Goal: Information Seeking & Learning: Learn about a topic

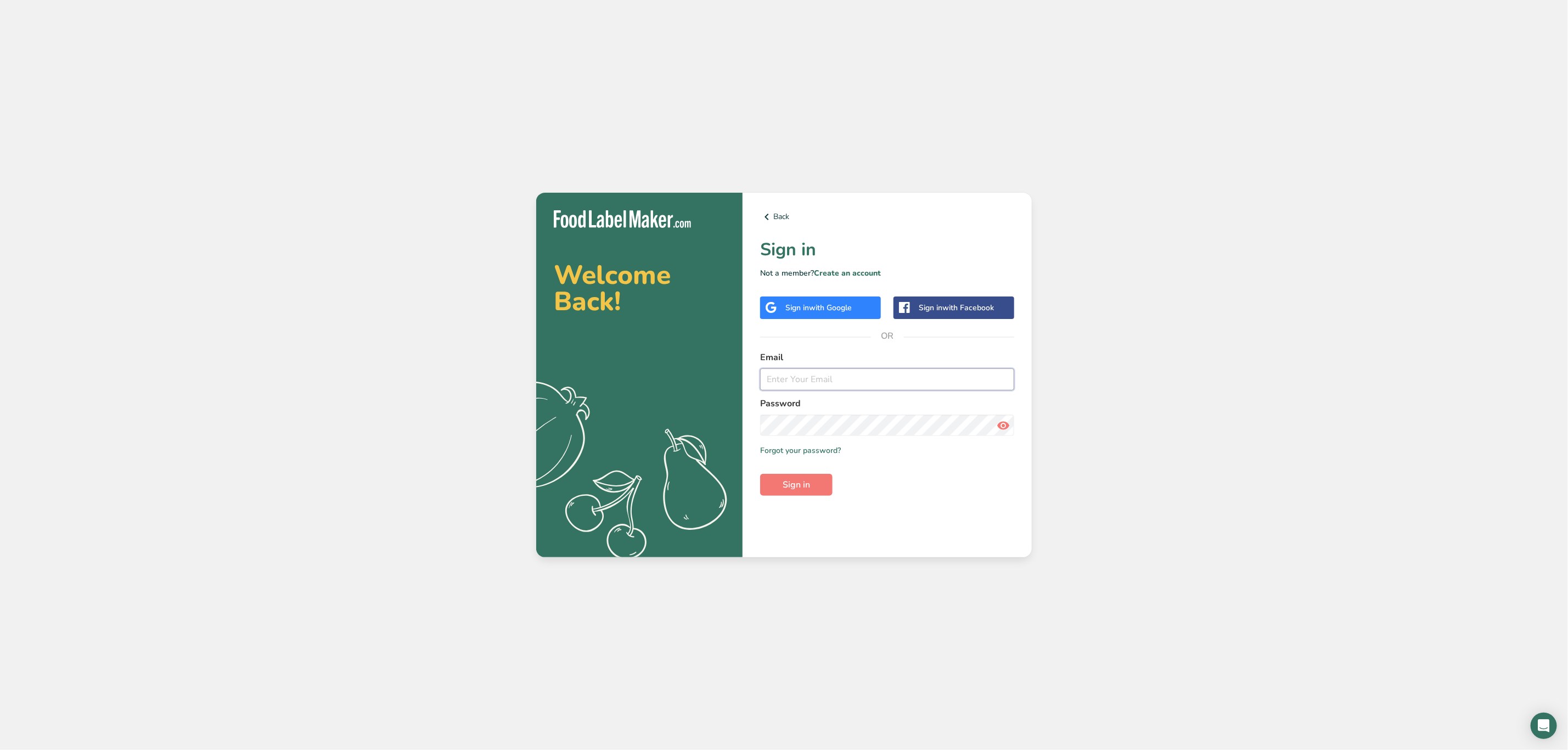
click at [830, 387] on input "email" at bounding box center [887, 379] width 254 height 22
type input "[PERSON_NAME][EMAIL_ADDRESS][PERSON_NAME][DOMAIN_NAME]"
click at [812, 483] on button "Sign in" at bounding box center [796, 485] width 72 height 22
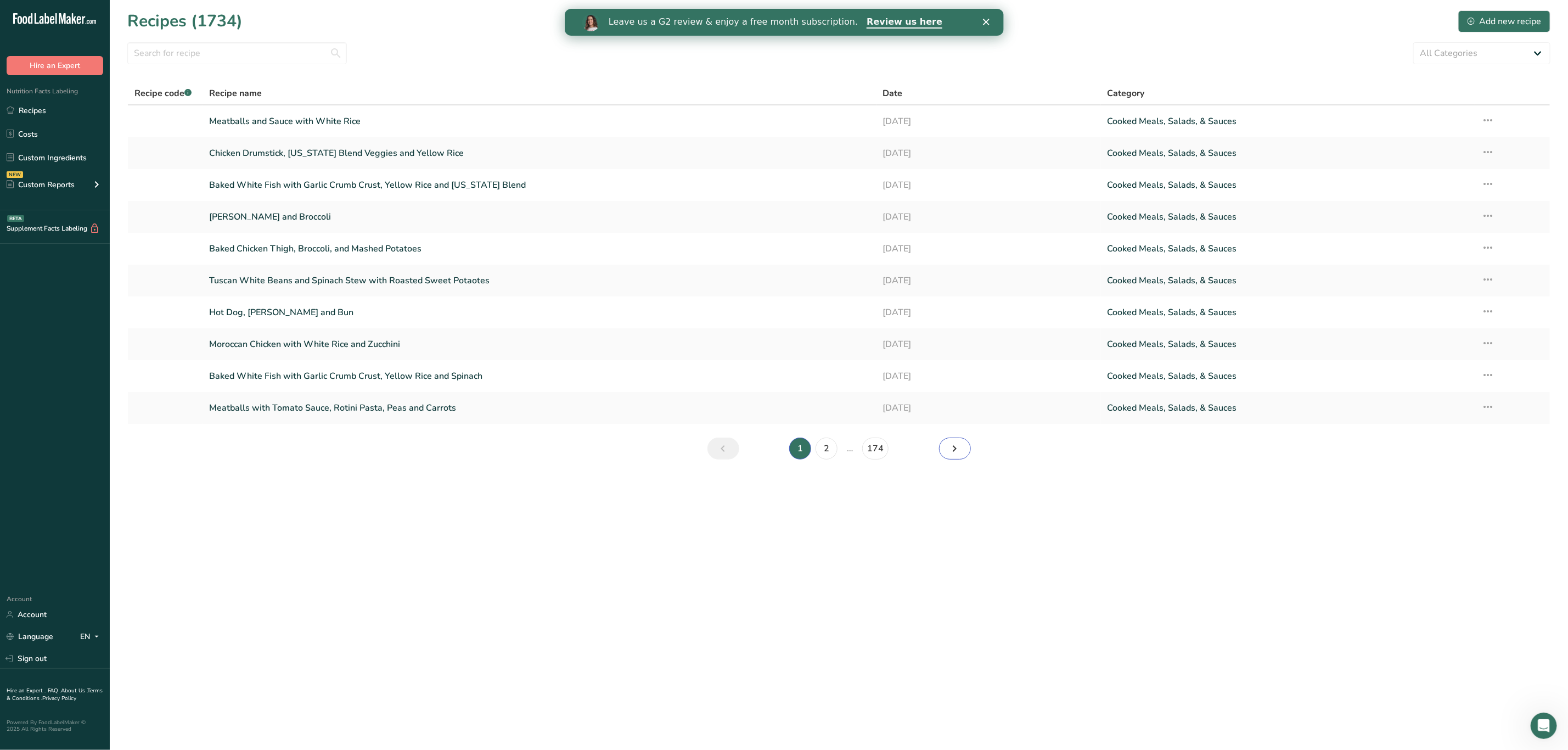
click at [943, 448] on link "Next page" at bounding box center [955, 449] width 32 height 22
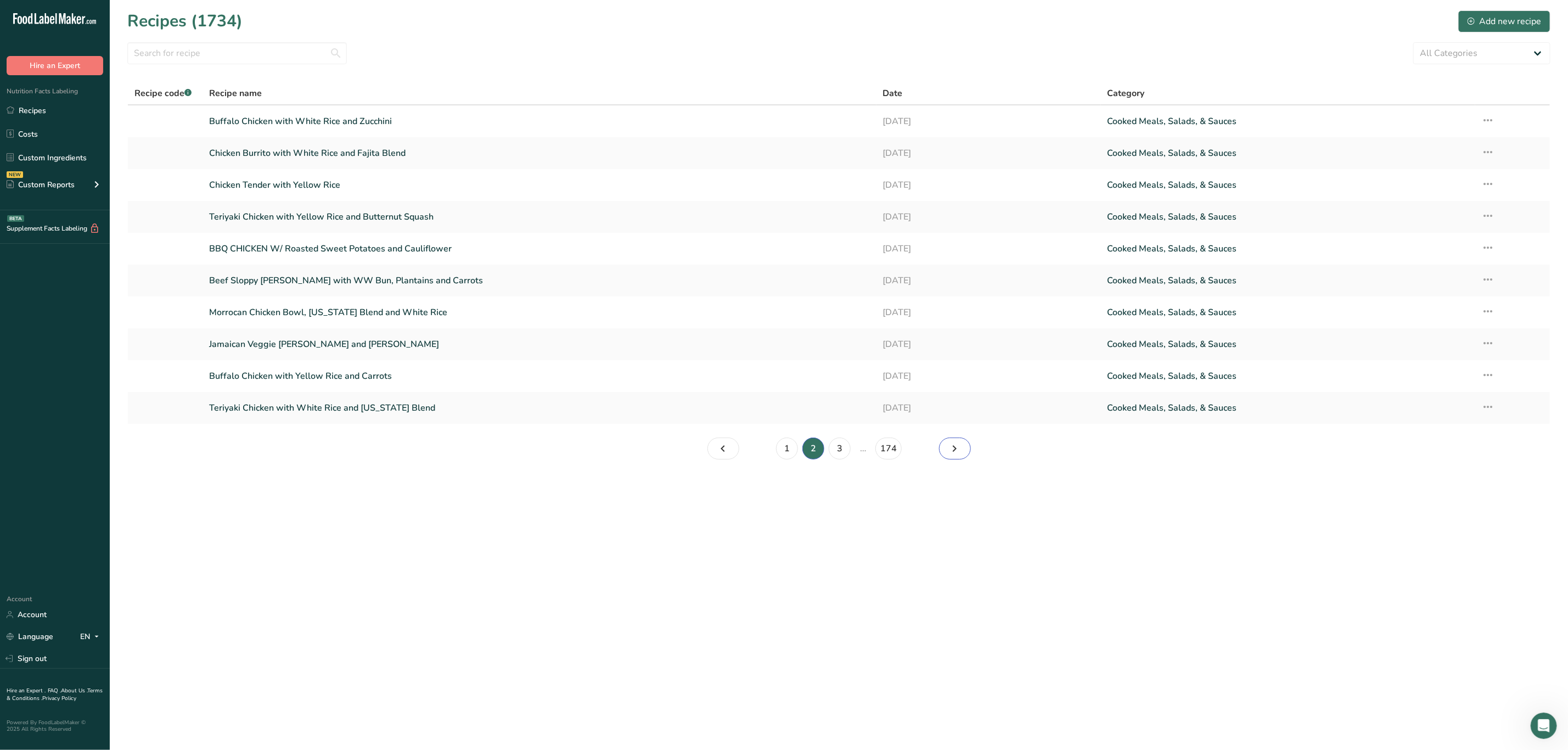
click at [965, 450] on link "Page 3." at bounding box center [955, 449] width 32 height 22
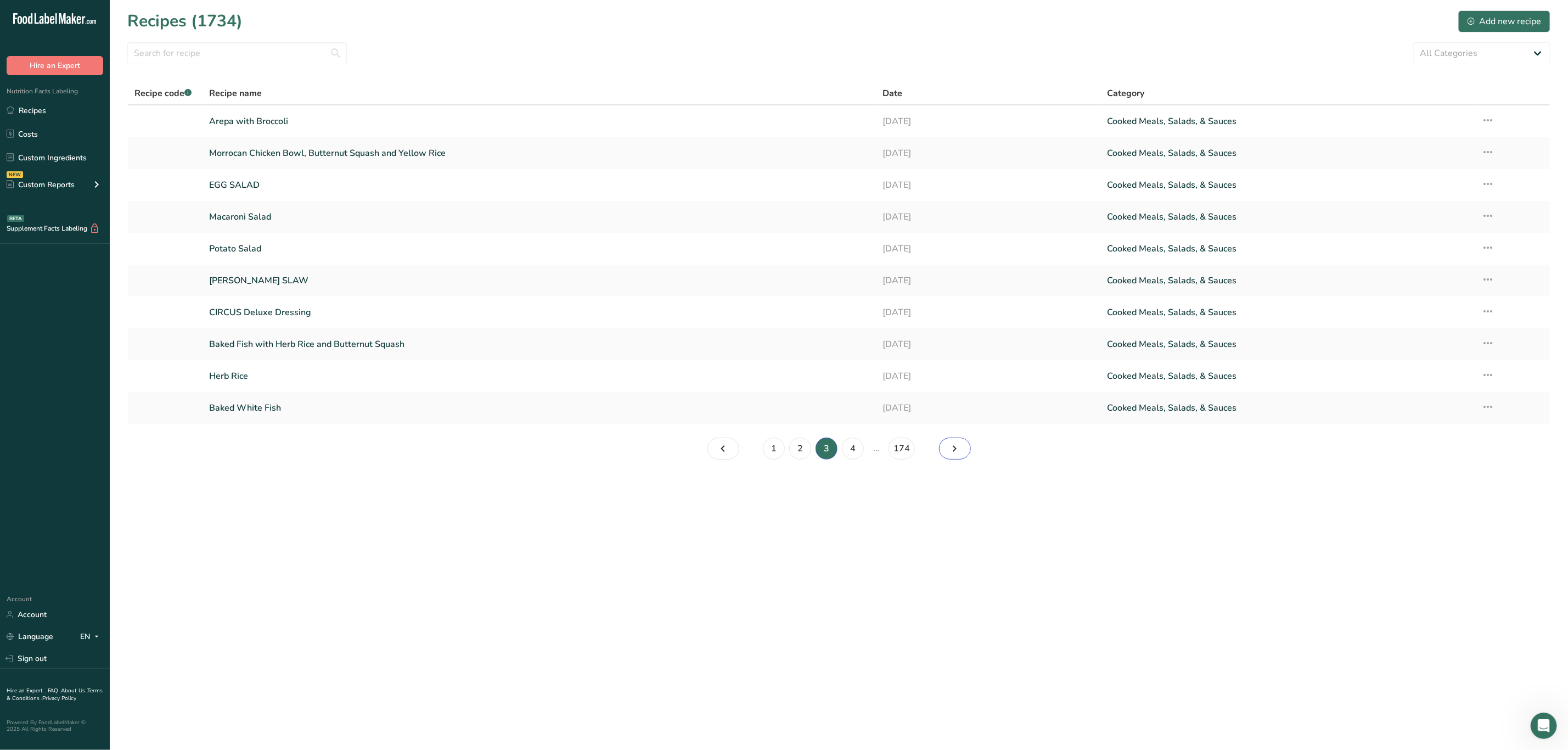
click at [954, 458] on link "Page 4." at bounding box center [955, 449] width 32 height 22
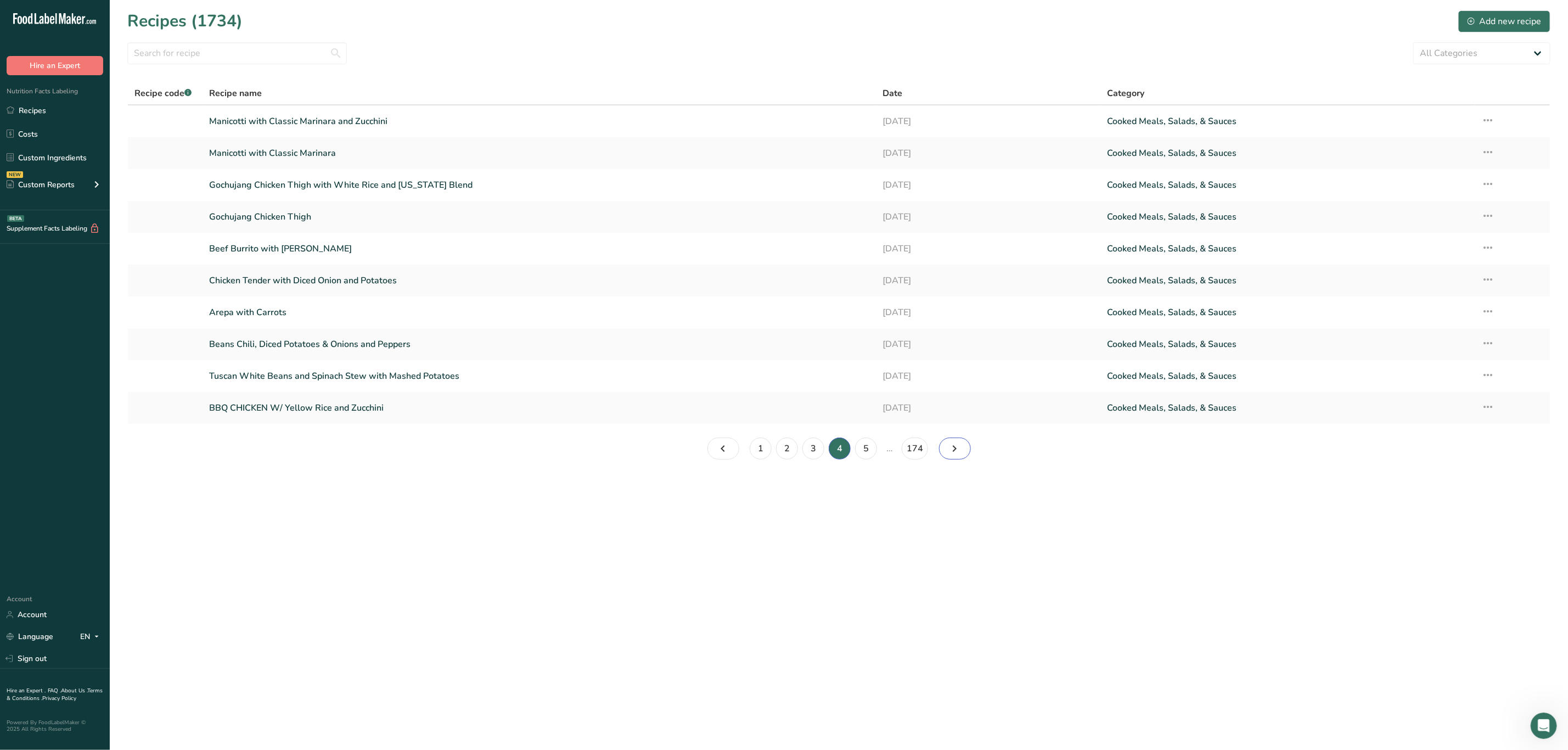
click at [956, 440] on icon "Page 5." at bounding box center [955, 448] width 13 height 19
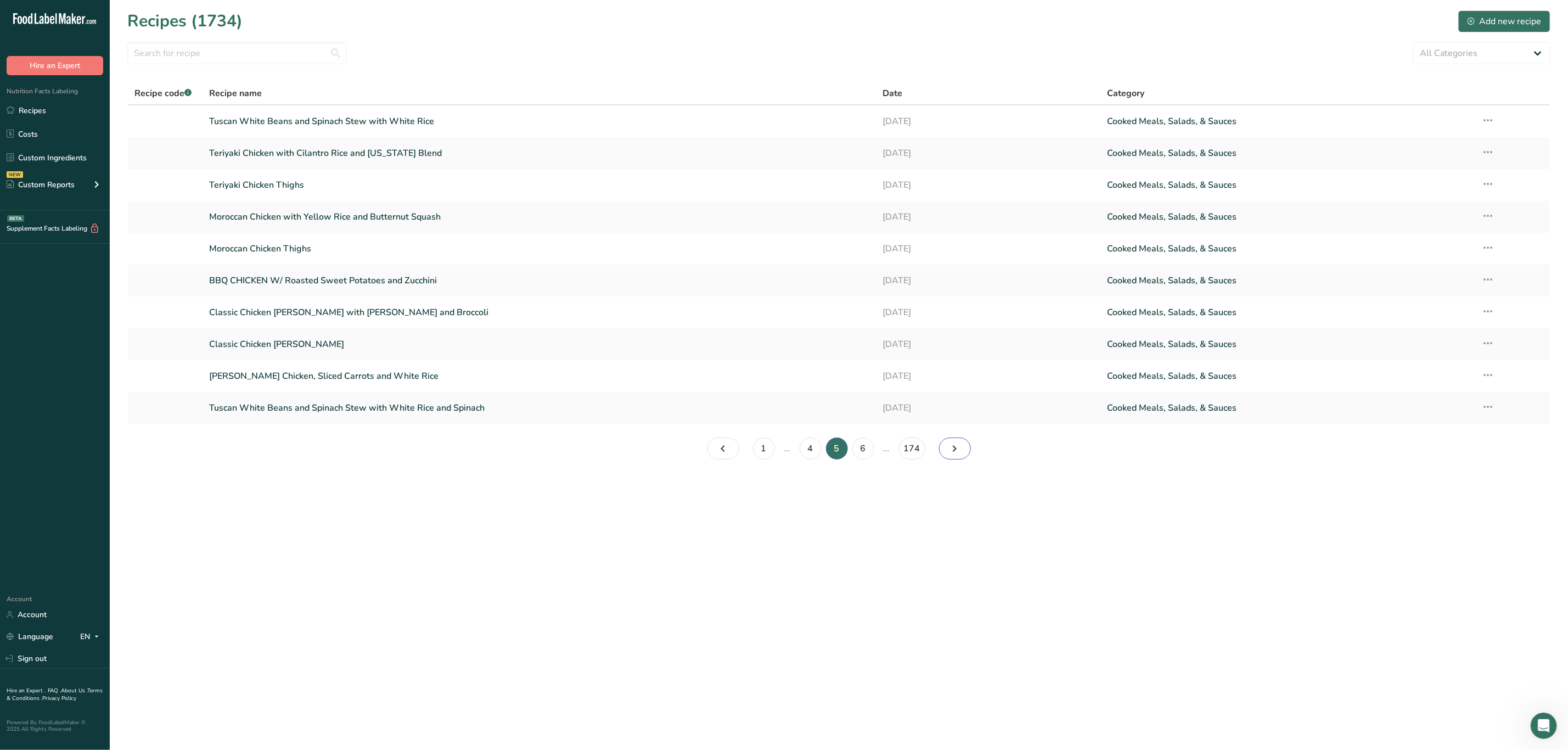
click at [957, 457] on icon "Page 6." at bounding box center [955, 448] width 13 height 19
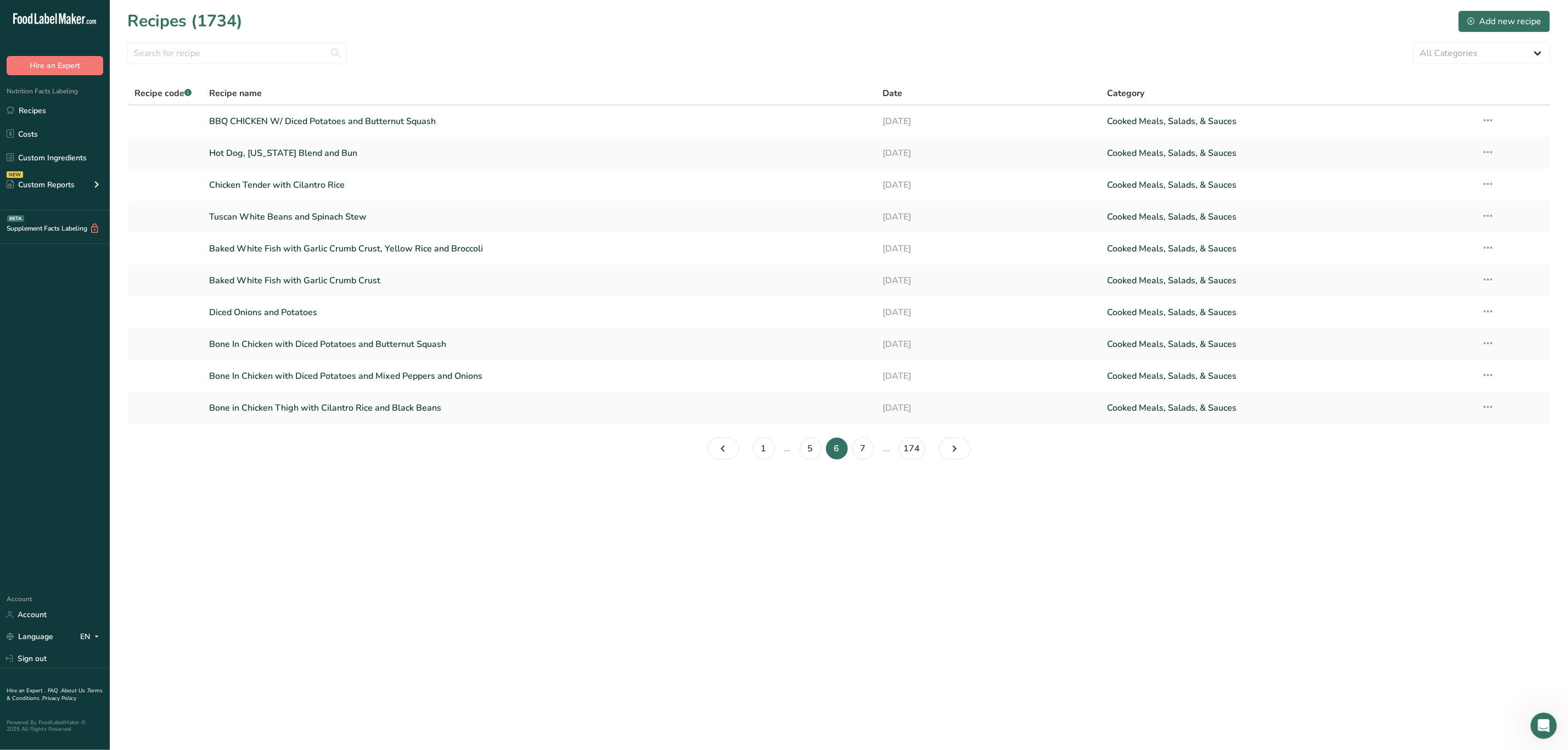
click at [936, 444] on ul "1 … 5 6 7 … 174" at bounding box center [839, 449] width 195 height 22
click at [944, 451] on link "Page 7." at bounding box center [955, 449] width 32 height 22
click at [951, 450] on icon "Page 8." at bounding box center [955, 448] width 13 height 19
click at [954, 448] on icon "Page 9." at bounding box center [955, 448] width 13 height 19
click at [962, 455] on link "Page 10." at bounding box center [955, 449] width 32 height 22
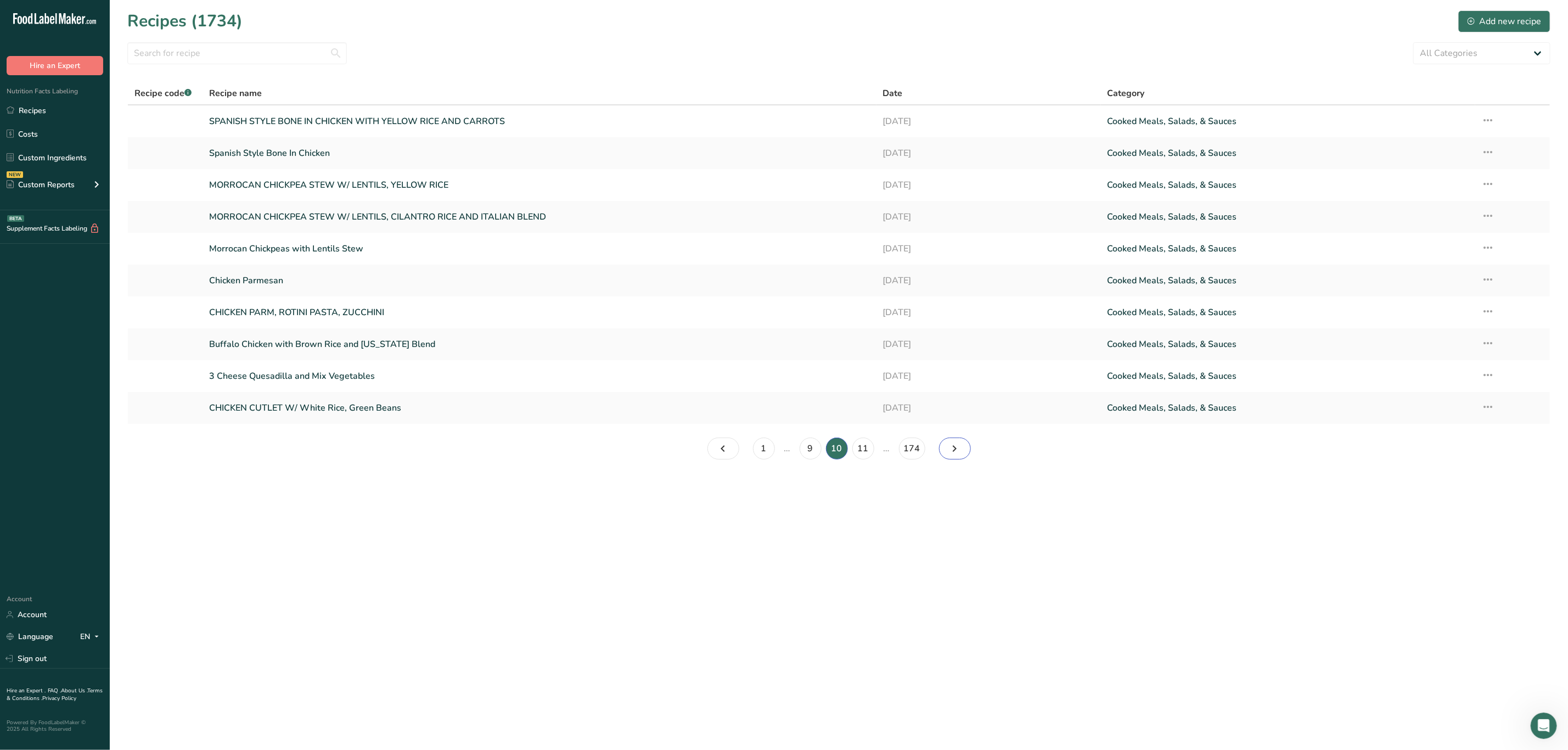
drag, startPoint x: 965, startPoint y: 452, endPoint x: 958, endPoint y: 450, distance: 7.3
click at [965, 452] on link "Page 11." at bounding box center [955, 449] width 32 height 22
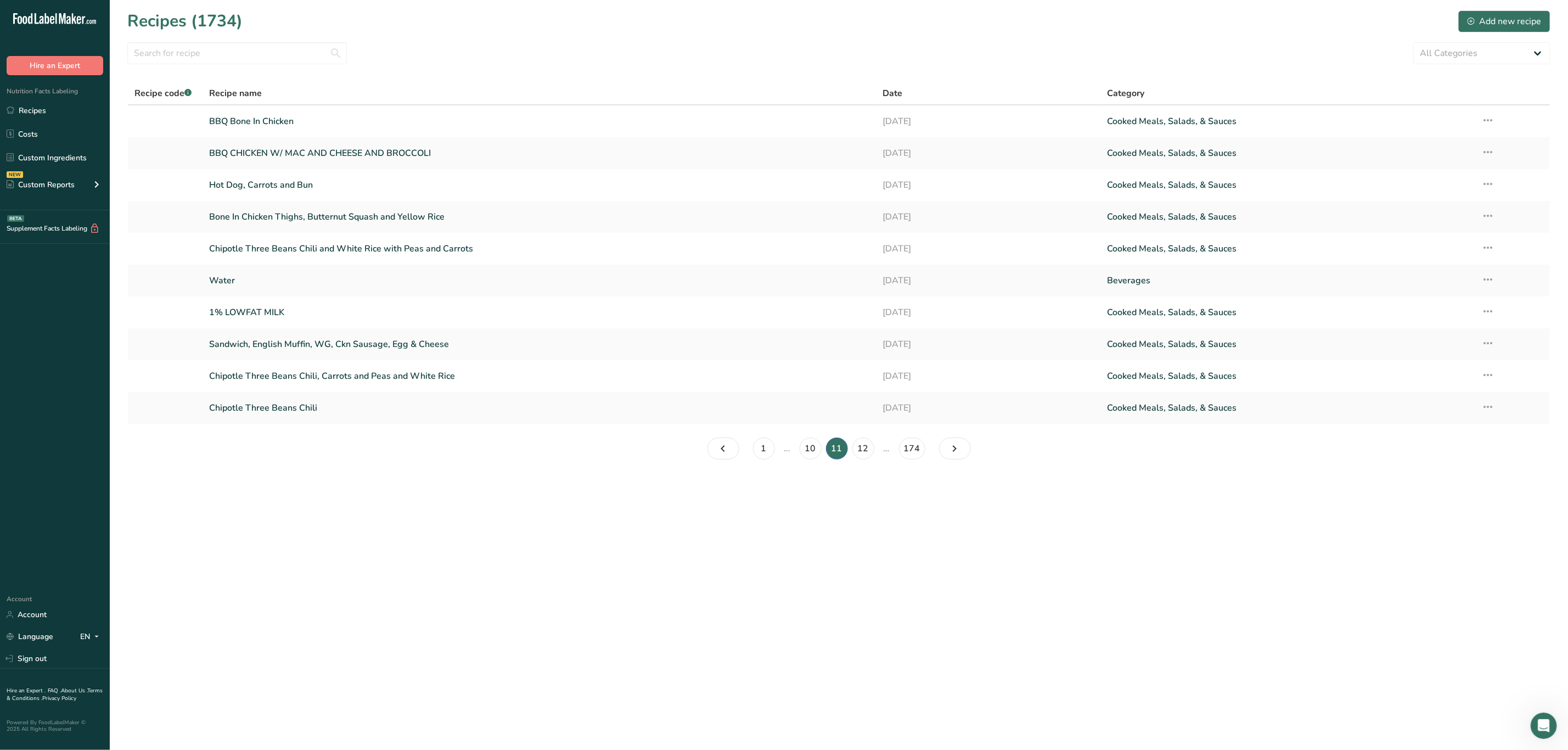
click at [970, 455] on nav "1 … 10 11 12 … 174" at bounding box center [839, 449] width 268 height 22
click at [965, 453] on link "Page 12." at bounding box center [955, 449] width 32 height 22
click at [960, 447] on icon "Page 13." at bounding box center [955, 448] width 13 height 19
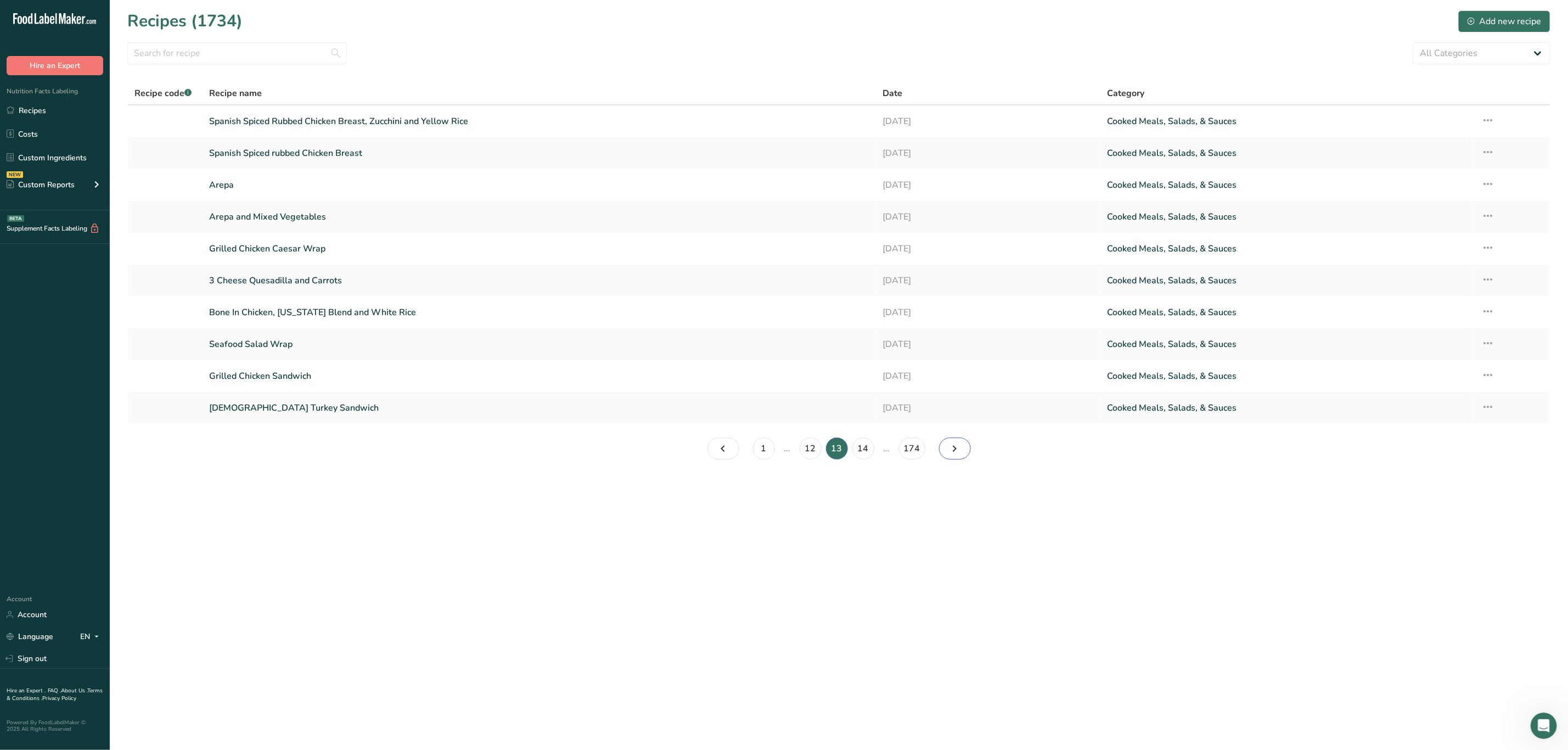
click at [956, 449] on icon "Page 14." at bounding box center [955, 448] width 13 height 19
click at [952, 446] on icon "Page 15." at bounding box center [955, 448] width 13 height 19
click at [948, 448] on icon "Page 16." at bounding box center [955, 448] width 13 height 19
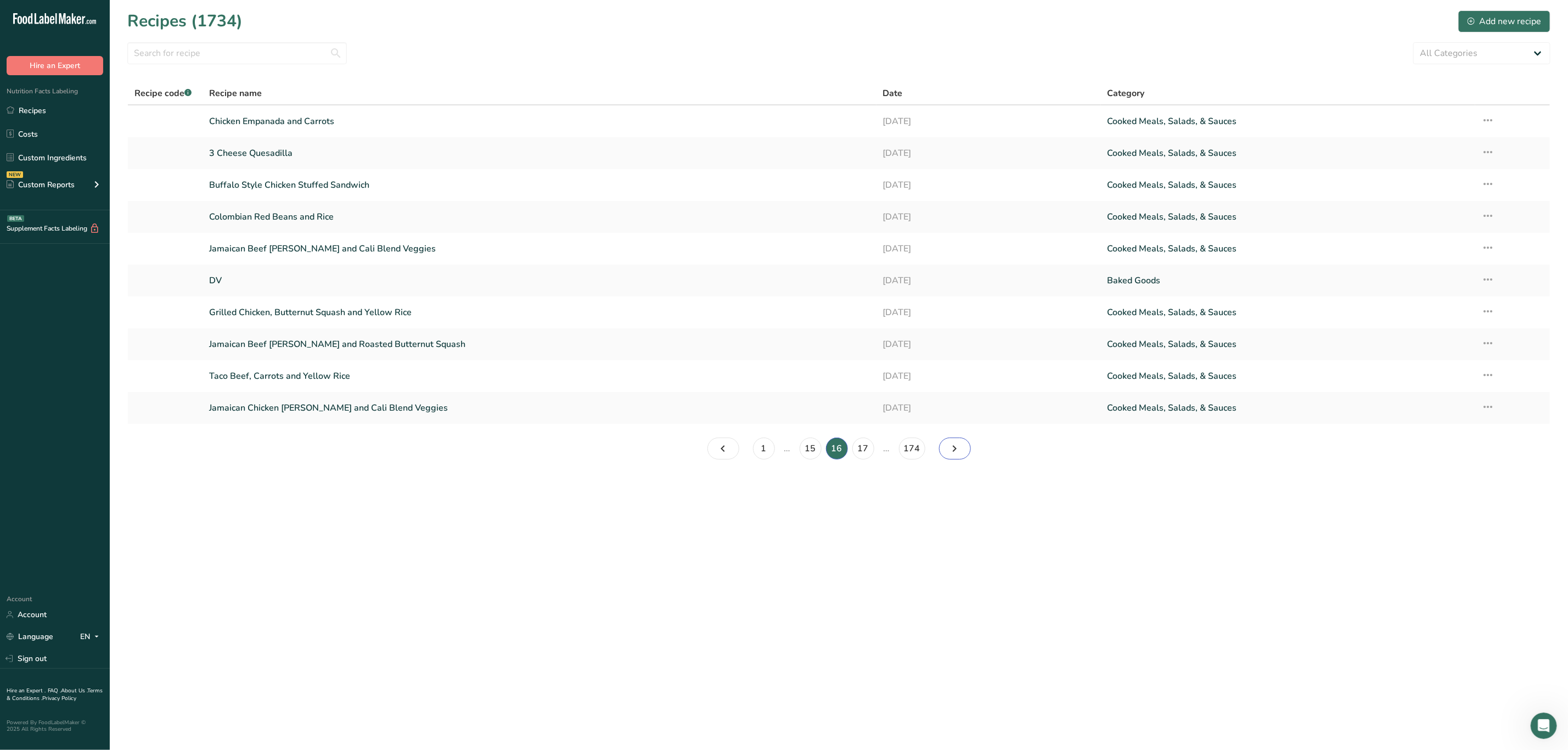
click at [940, 452] on link "Page 17." at bounding box center [955, 449] width 32 height 22
click at [949, 449] on icon "Page 18." at bounding box center [955, 448] width 13 height 19
click at [945, 458] on link "Page 19." at bounding box center [955, 449] width 32 height 22
click at [946, 445] on link "Page 20." at bounding box center [955, 449] width 32 height 22
click at [943, 443] on link "Page 21." at bounding box center [955, 449] width 32 height 22
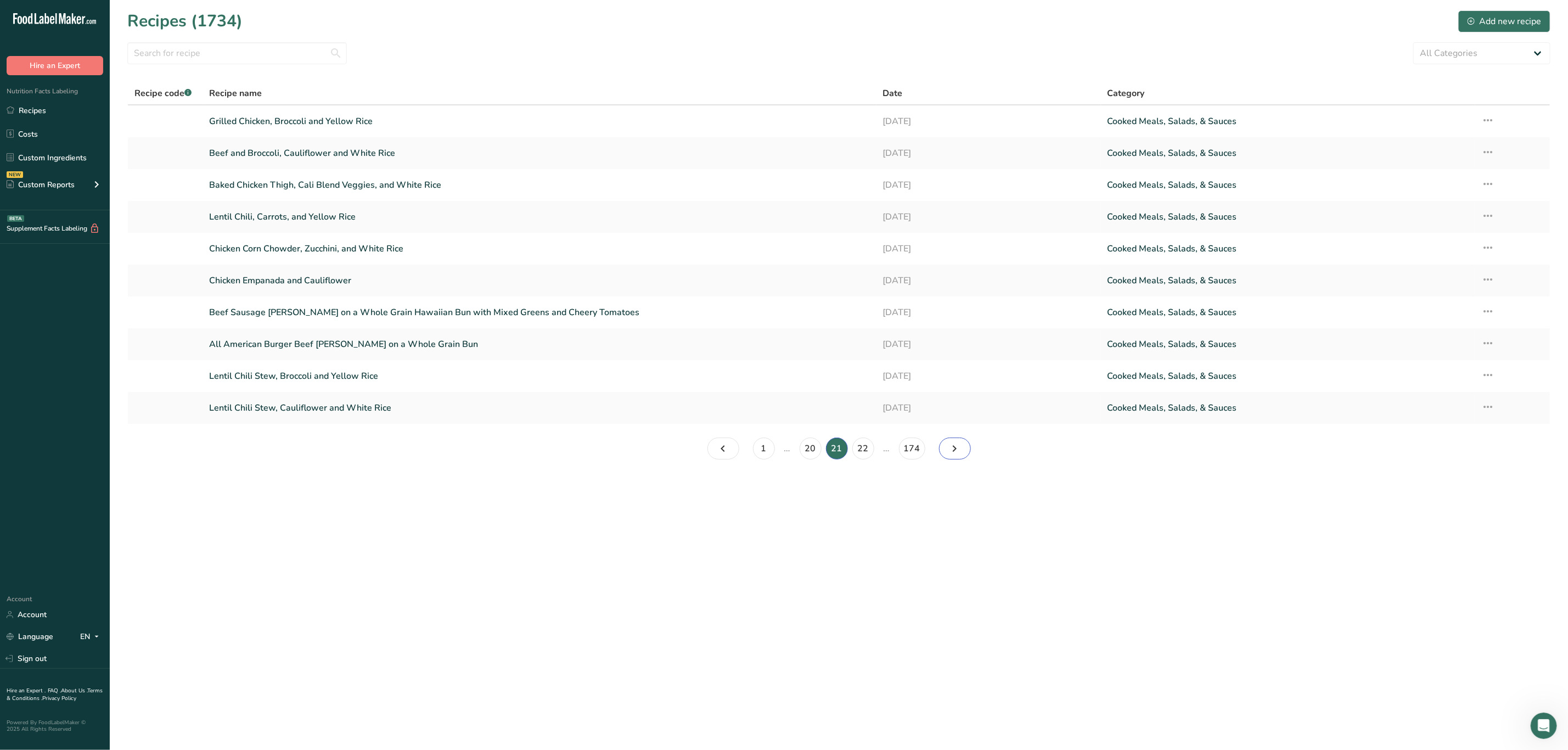
click at [959, 450] on icon "Page 22." at bounding box center [955, 448] width 13 height 19
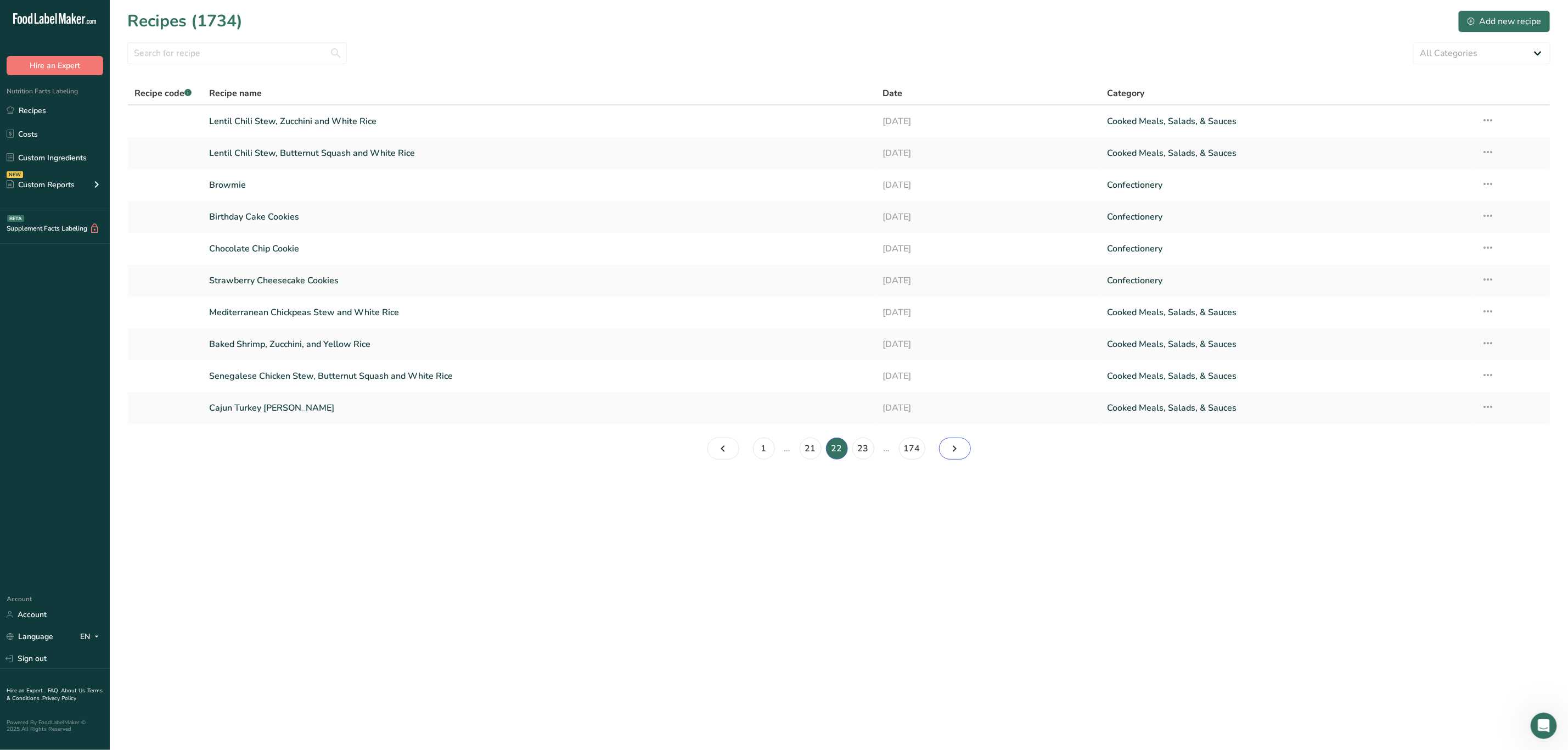
click at [960, 451] on icon "Page 23." at bounding box center [955, 448] width 13 height 19
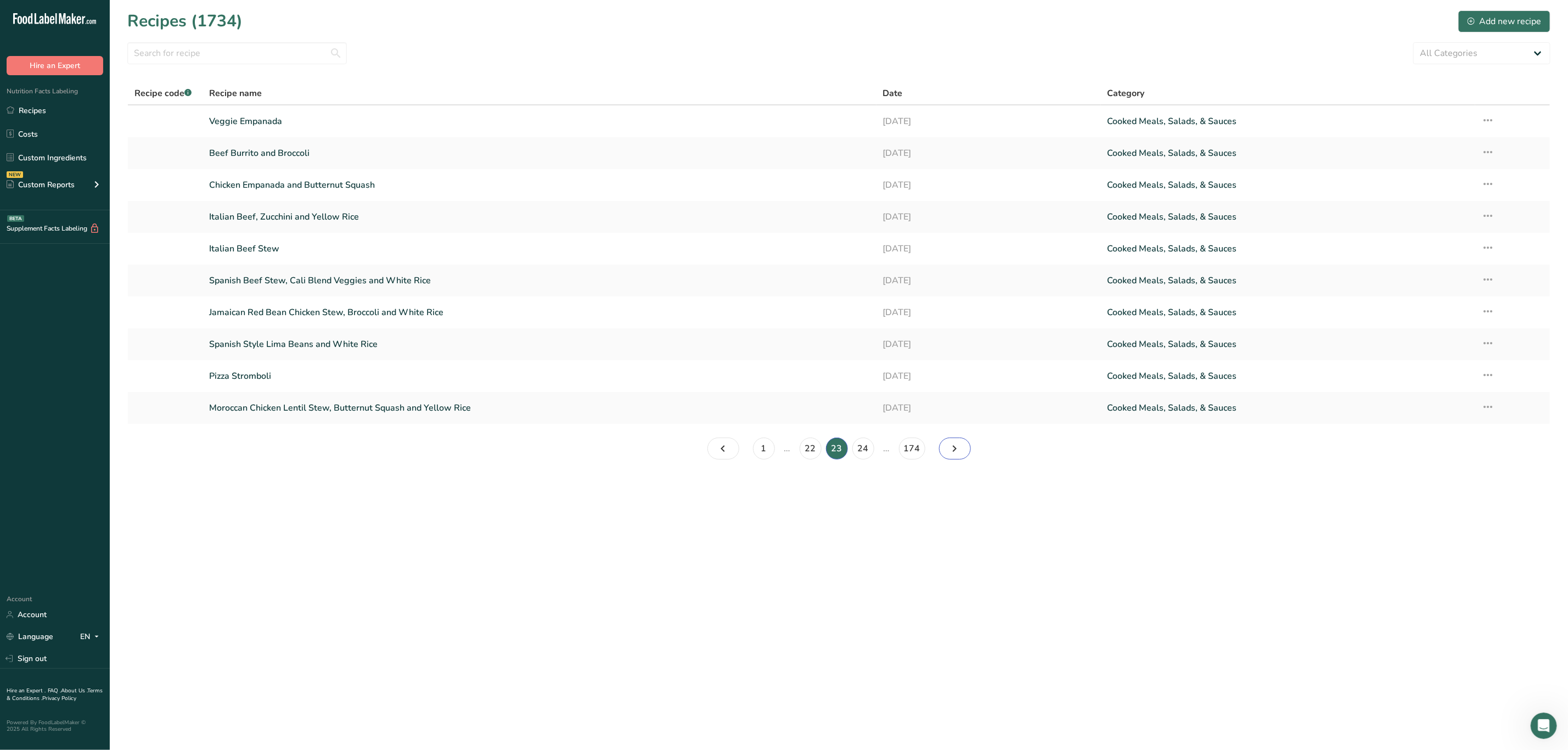
click at [953, 443] on icon "Page 24." at bounding box center [955, 448] width 13 height 19
click at [960, 452] on icon "Page 25." at bounding box center [955, 448] width 13 height 19
click at [951, 443] on icon "Page 26." at bounding box center [955, 448] width 13 height 19
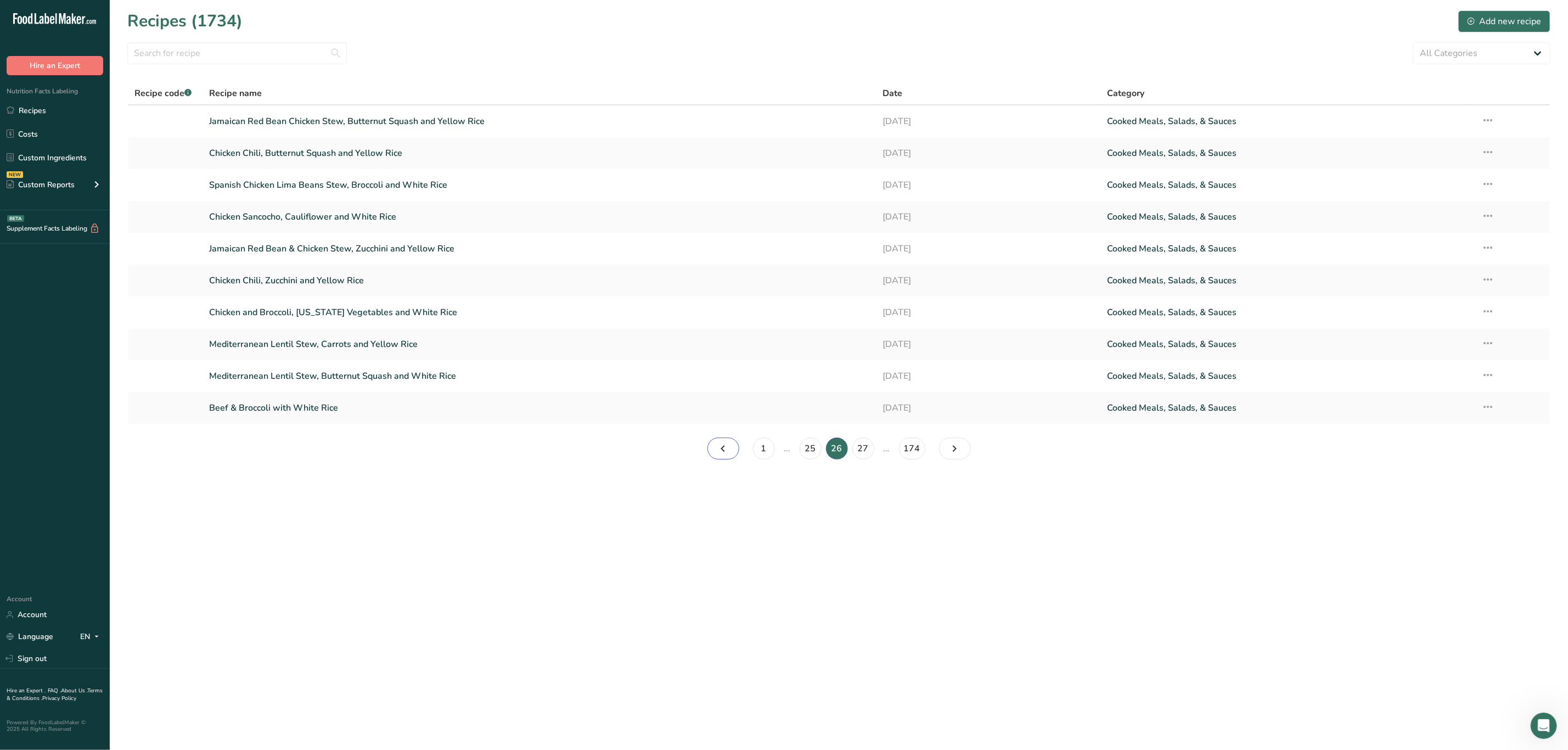
click at [718, 445] on icon "Page 25." at bounding box center [724, 448] width 13 height 19
click at [715, 441] on link "Page 24." at bounding box center [723, 449] width 32 height 22
click at [727, 450] on icon "Page 23." at bounding box center [724, 448] width 13 height 19
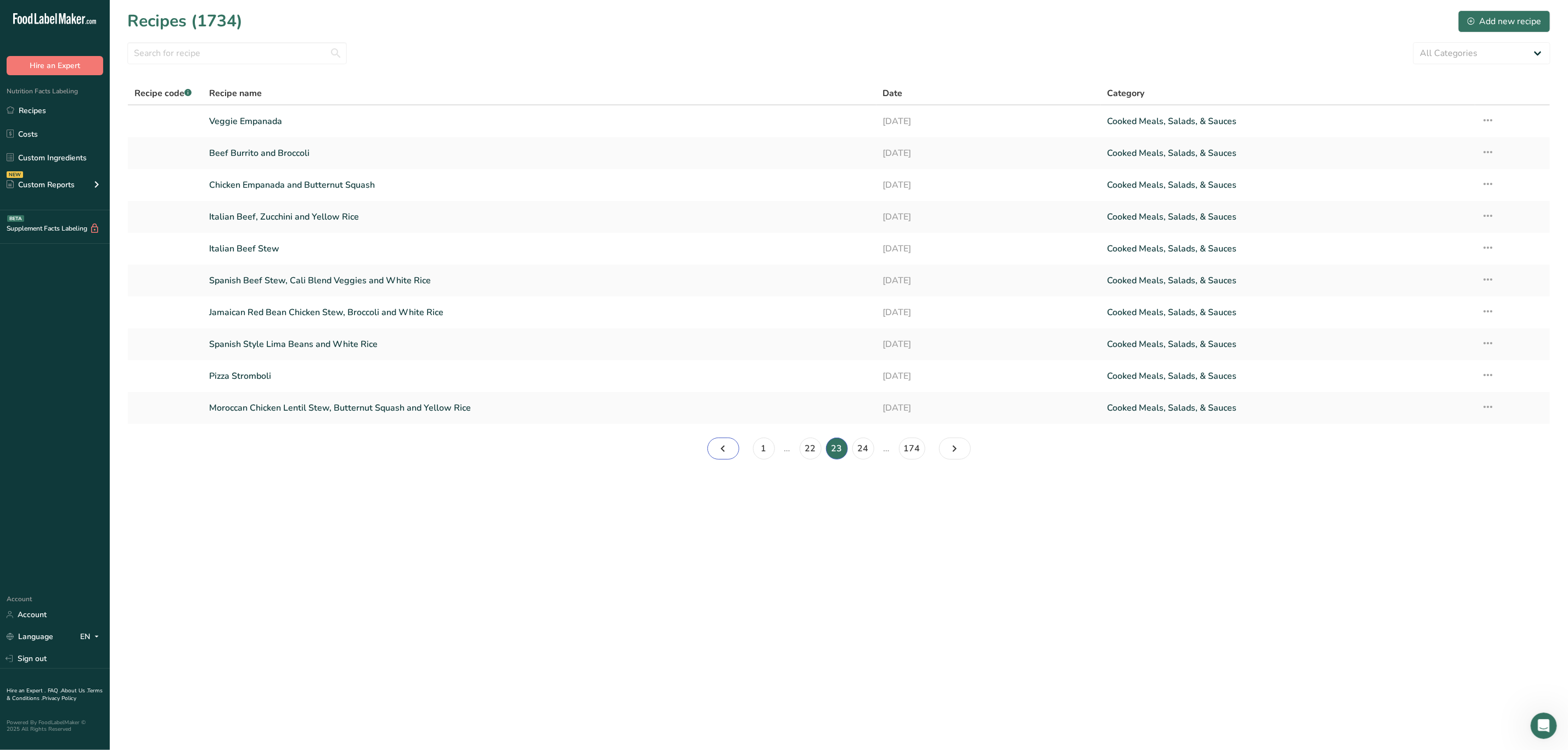
click at [721, 446] on icon "Page 22." at bounding box center [724, 448] width 13 height 19
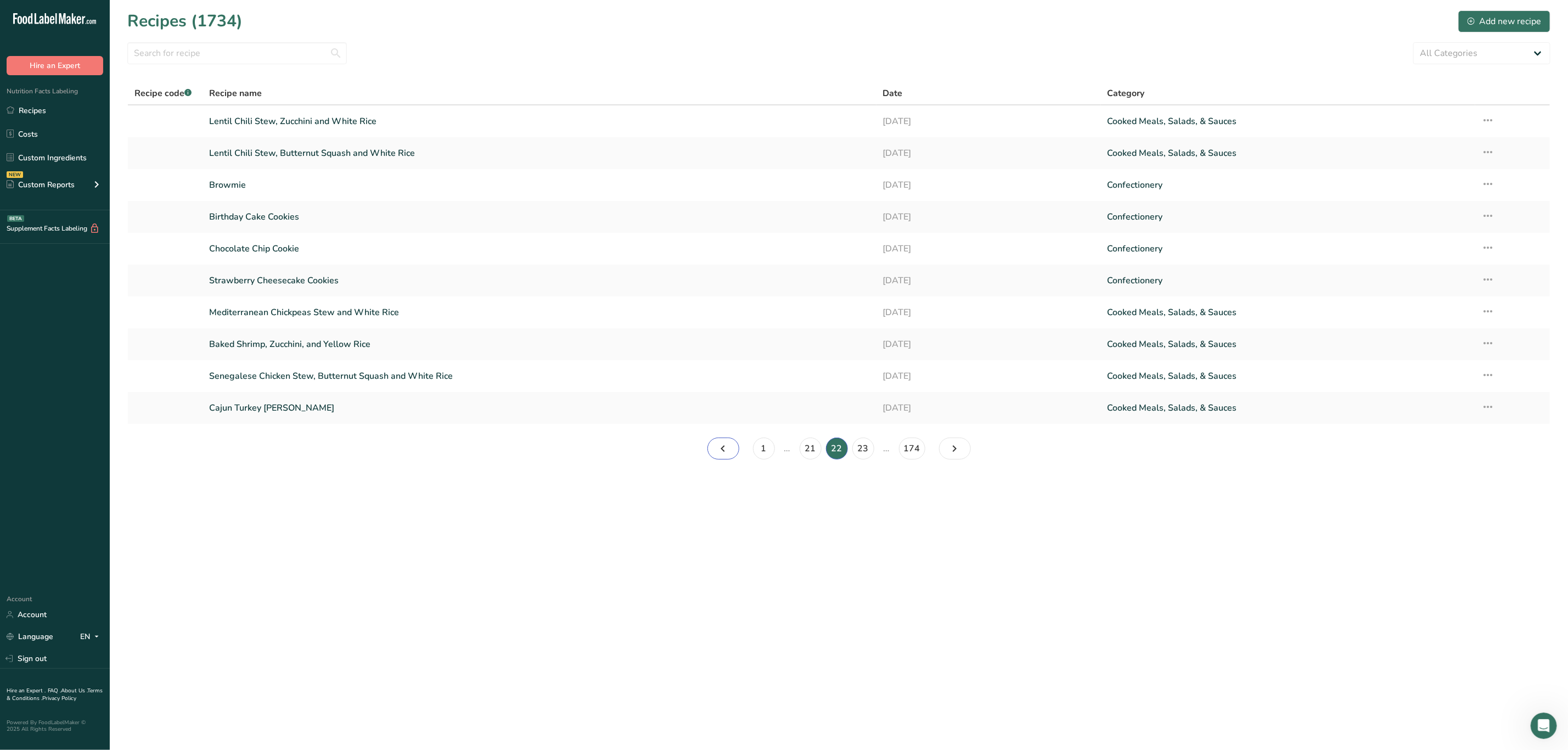
click at [718, 446] on icon "Page 21." at bounding box center [724, 448] width 13 height 19
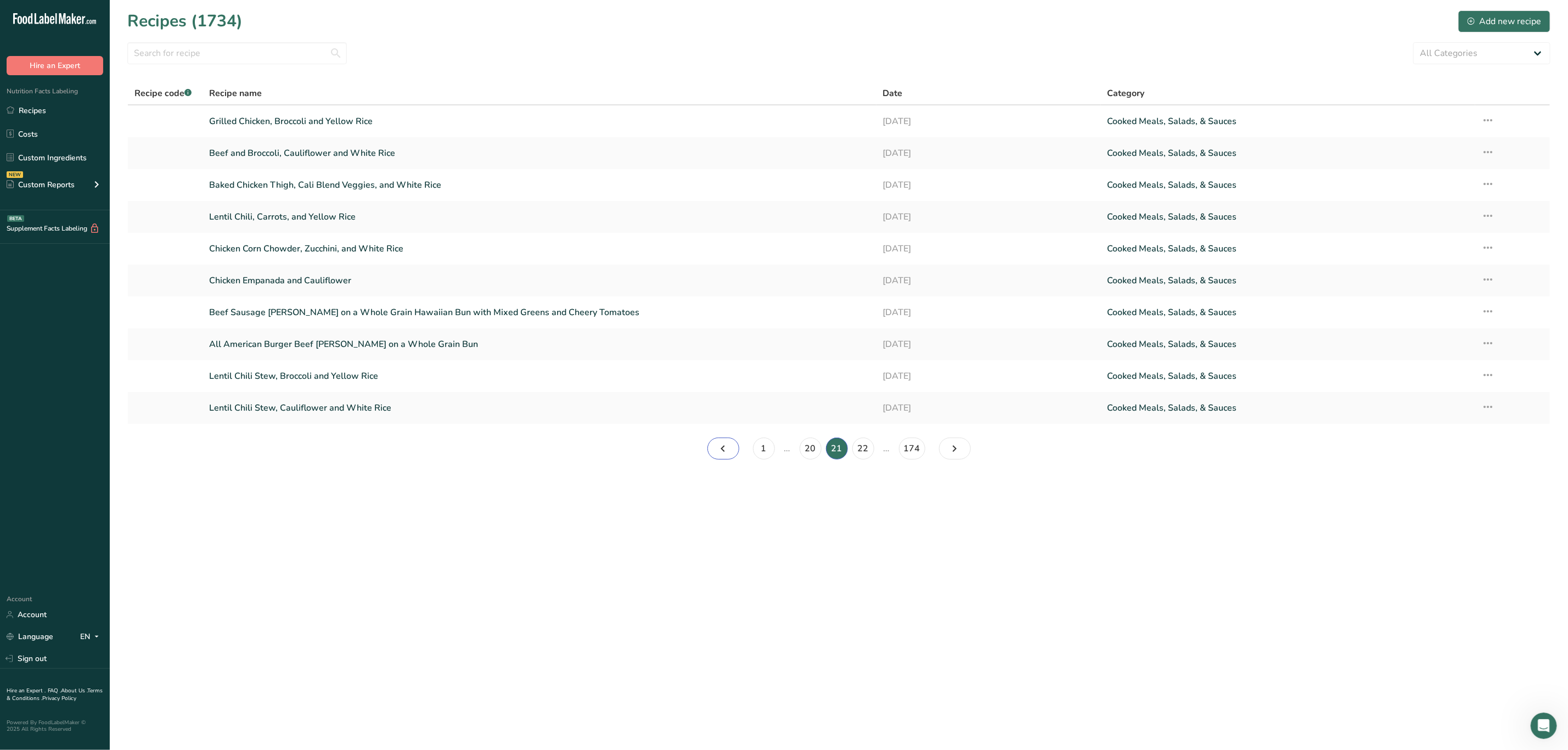
click at [733, 438] on link "Page 20." at bounding box center [723, 449] width 32 height 22
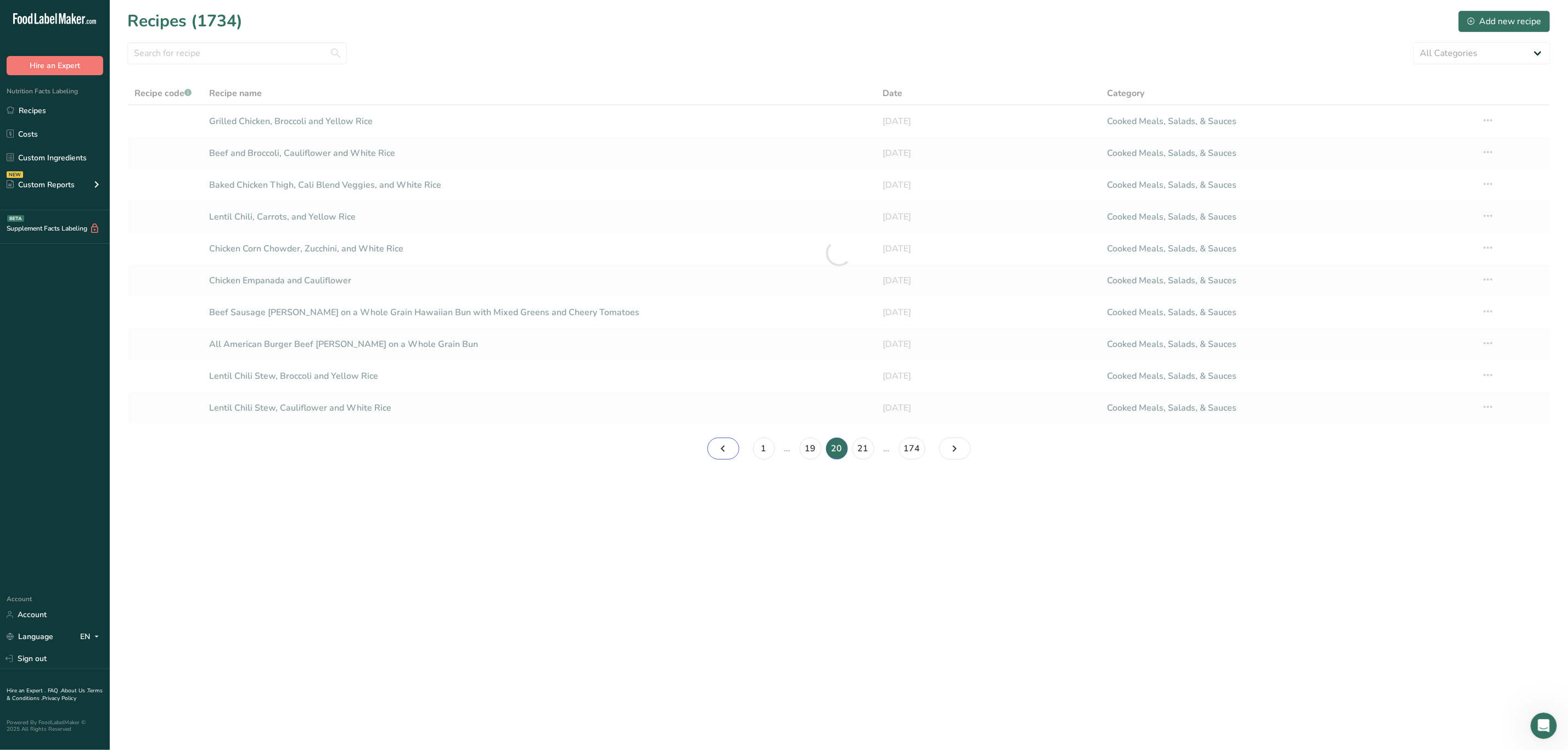
click at [733, 444] on link "Page 19." at bounding box center [723, 449] width 32 height 22
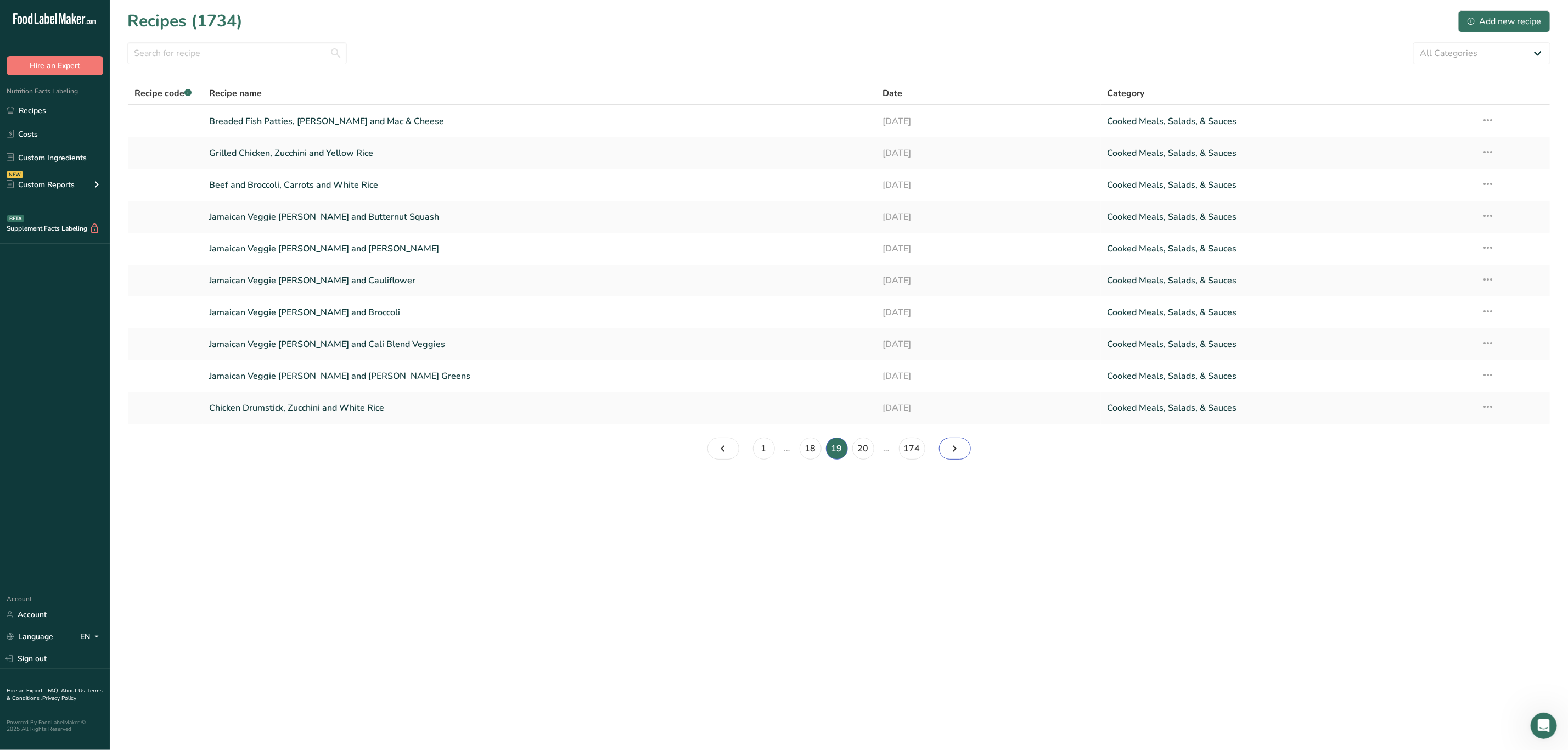
click at [957, 453] on icon "Page 20." at bounding box center [955, 448] width 13 height 19
click at [713, 449] on link "Page 19." at bounding box center [723, 449] width 32 height 22
click at [713, 449] on link "Page 18." at bounding box center [723, 449] width 32 height 22
click at [725, 449] on icon "Page 17." at bounding box center [724, 448] width 13 height 19
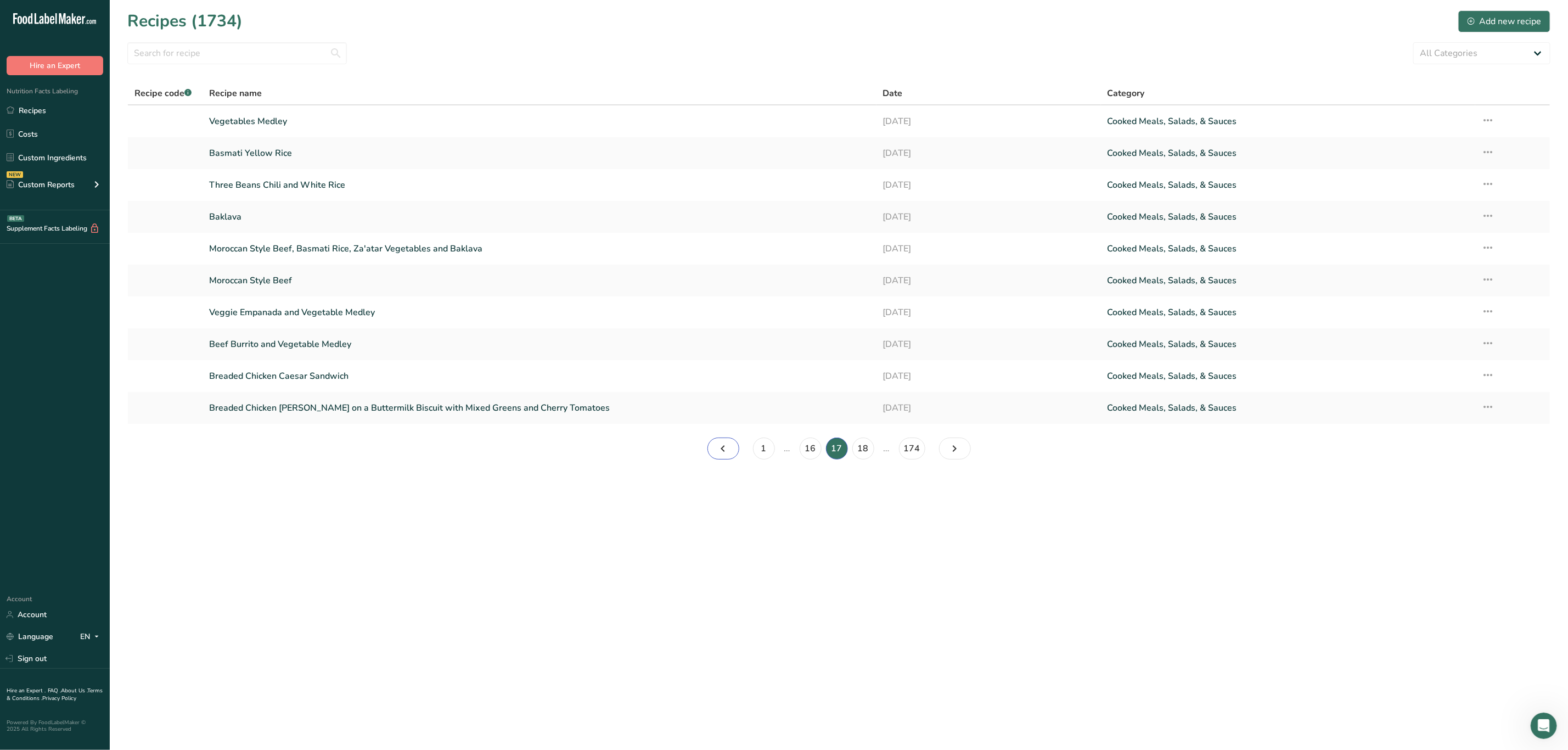
click at [730, 446] on link "Page 16." at bounding box center [723, 449] width 32 height 22
click at [717, 448] on icon "Page 15." at bounding box center [724, 448] width 13 height 19
click at [712, 444] on link "Page 14." at bounding box center [723, 449] width 32 height 22
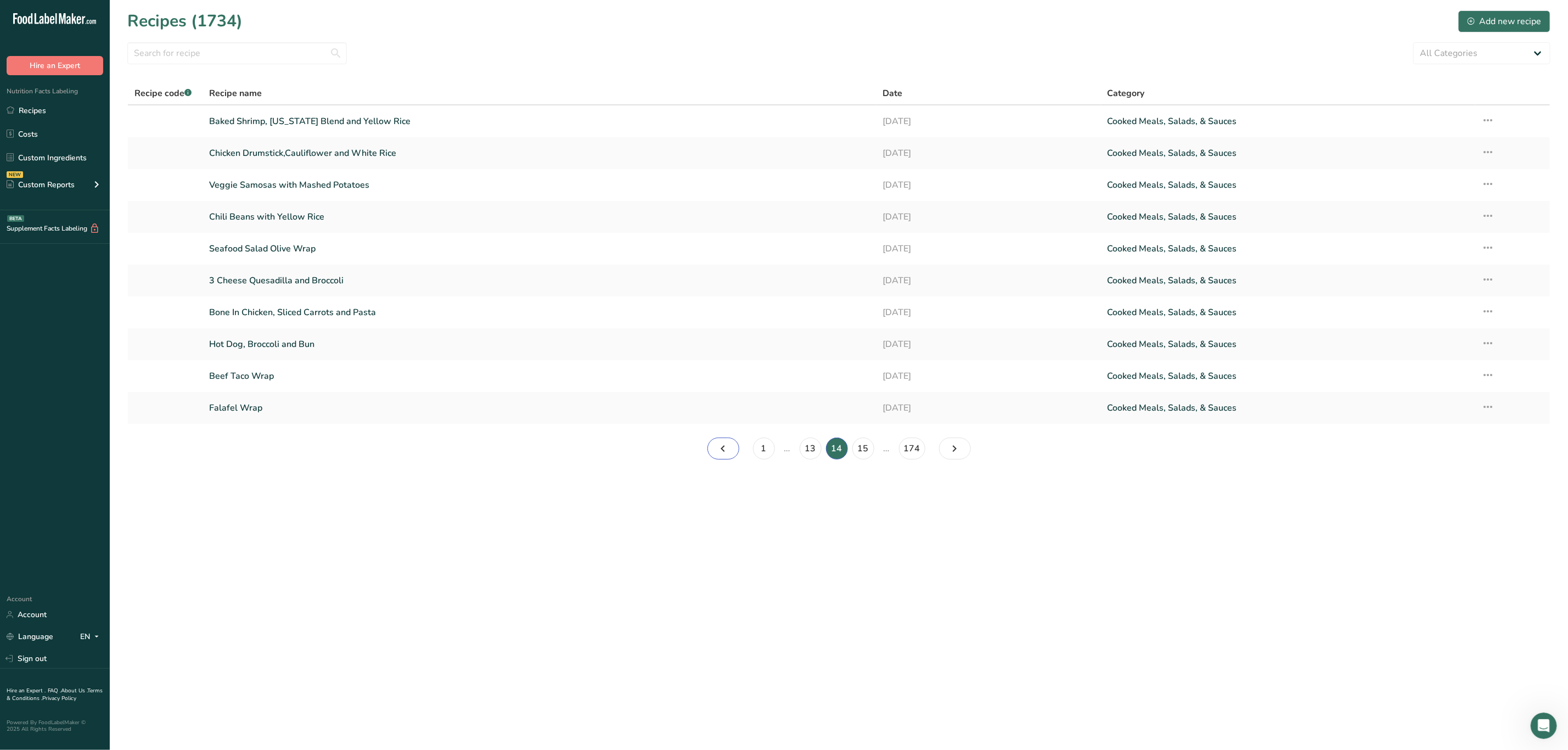
click at [717, 443] on icon "Page 13." at bounding box center [724, 448] width 13 height 19
click at [725, 450] on icon "Page 12." at bounding box center [724, 448] width 13 height 19
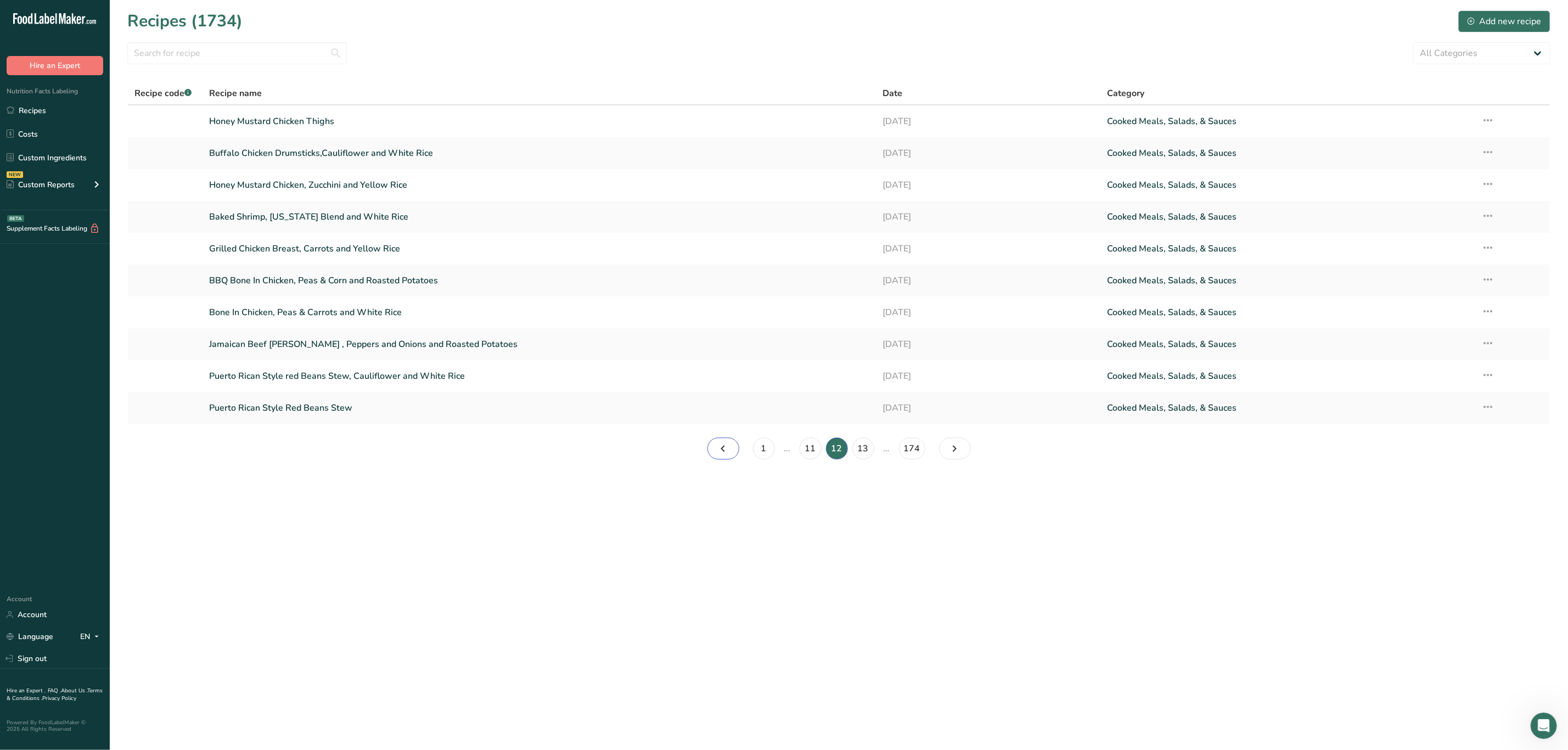
click at [729, 449] on icon "Page 11." at bounding box center [724, 448] width 13 height 19
click at [730, 449] on link "Page 10." at bounding box center [723, 449] width 32 height 22
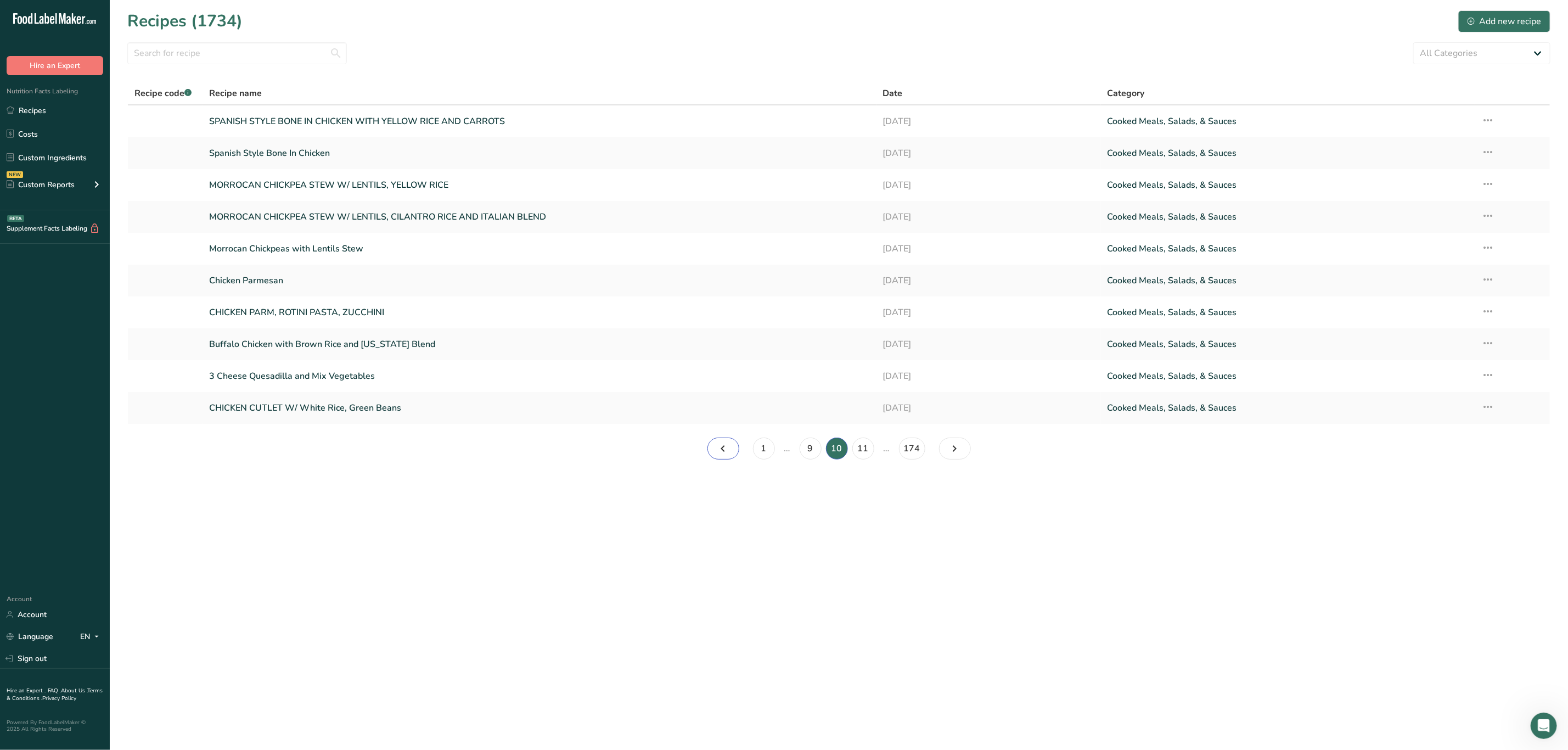
click at [712, 448] on link "Page 9." at bounding box center [723, 449] width 32 height 22
click at [728, 452] on icon "Page 8." at bounding box center [724, 448] width 13 height 19
click at [724, 455] on icon "Page 7." at bounding box center [724, 448] width 13 height 19
click at [724, 455] on icon "Page 6." at bounding box center [724, 448] width 13 height 19
click at [737, 448] on link "Page 5." at bounding box center [723, 449] width 32 height 22
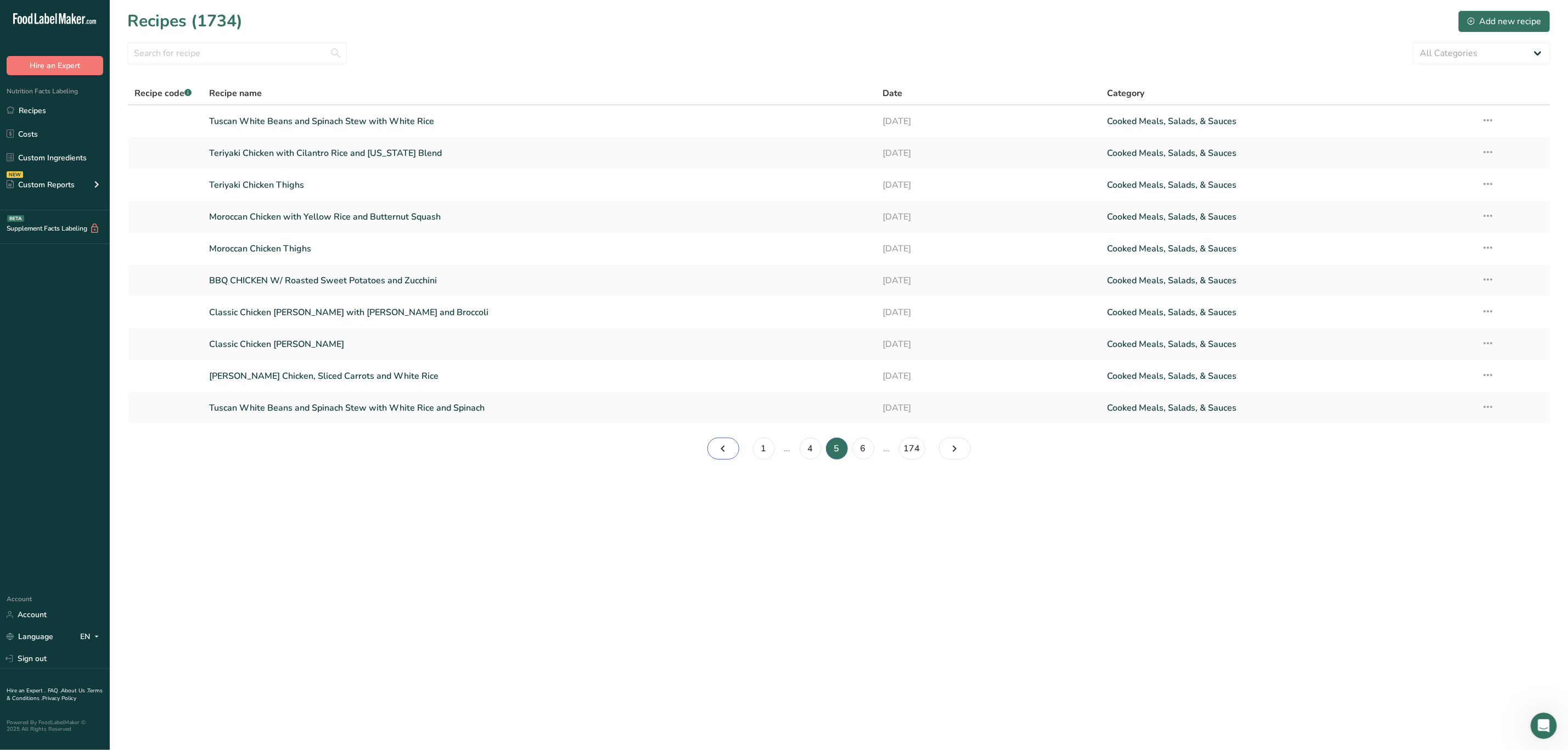
click at [735, 447] on link "Page 4." at bounding box center [723, 449] width 32 height 22
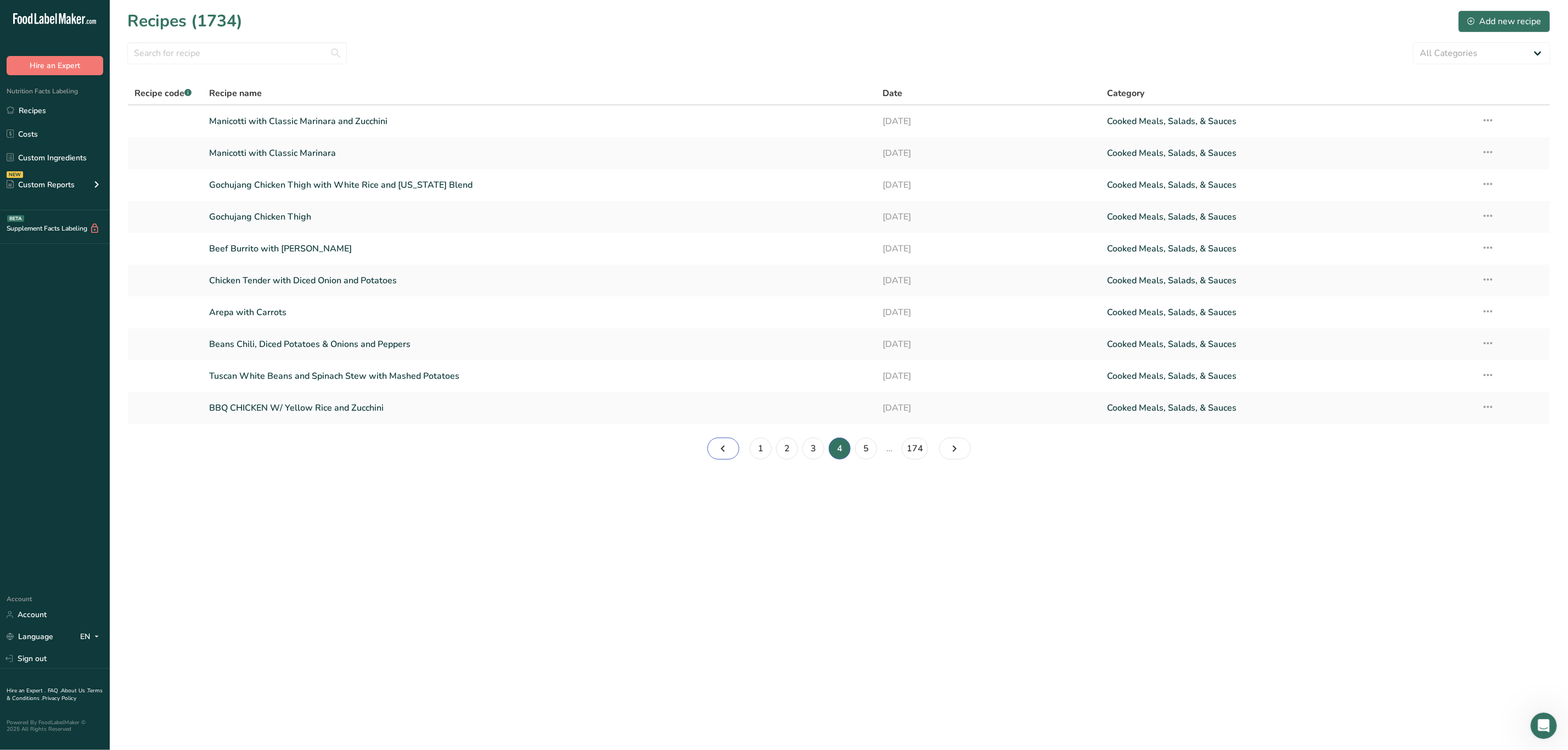
click at [735, 447] on link "Page 3." at bounding box center [723, 449] width 32 height 22
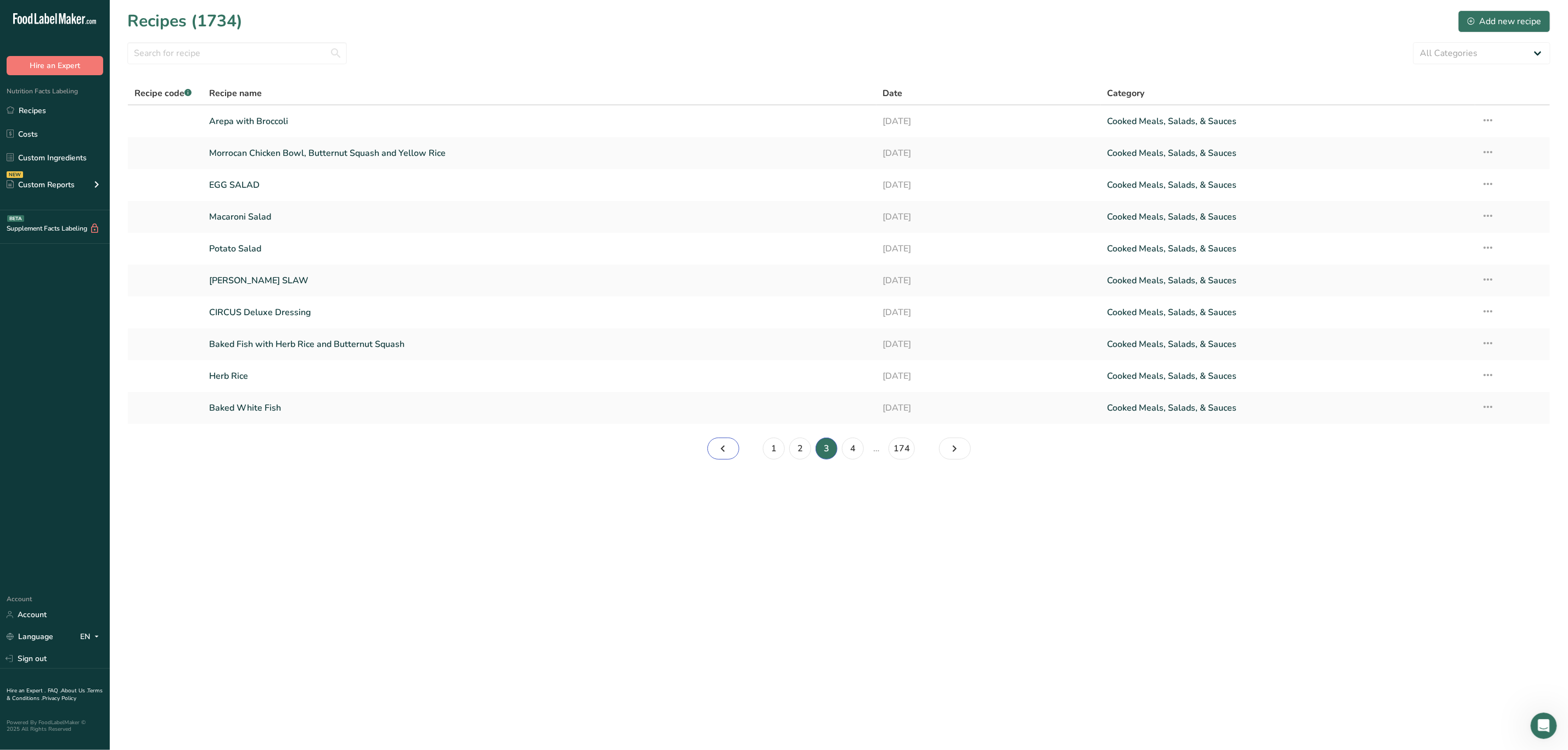
click at [720, 449] on icon "Page 2." at bounding box center [724, 448] width 13 height 19
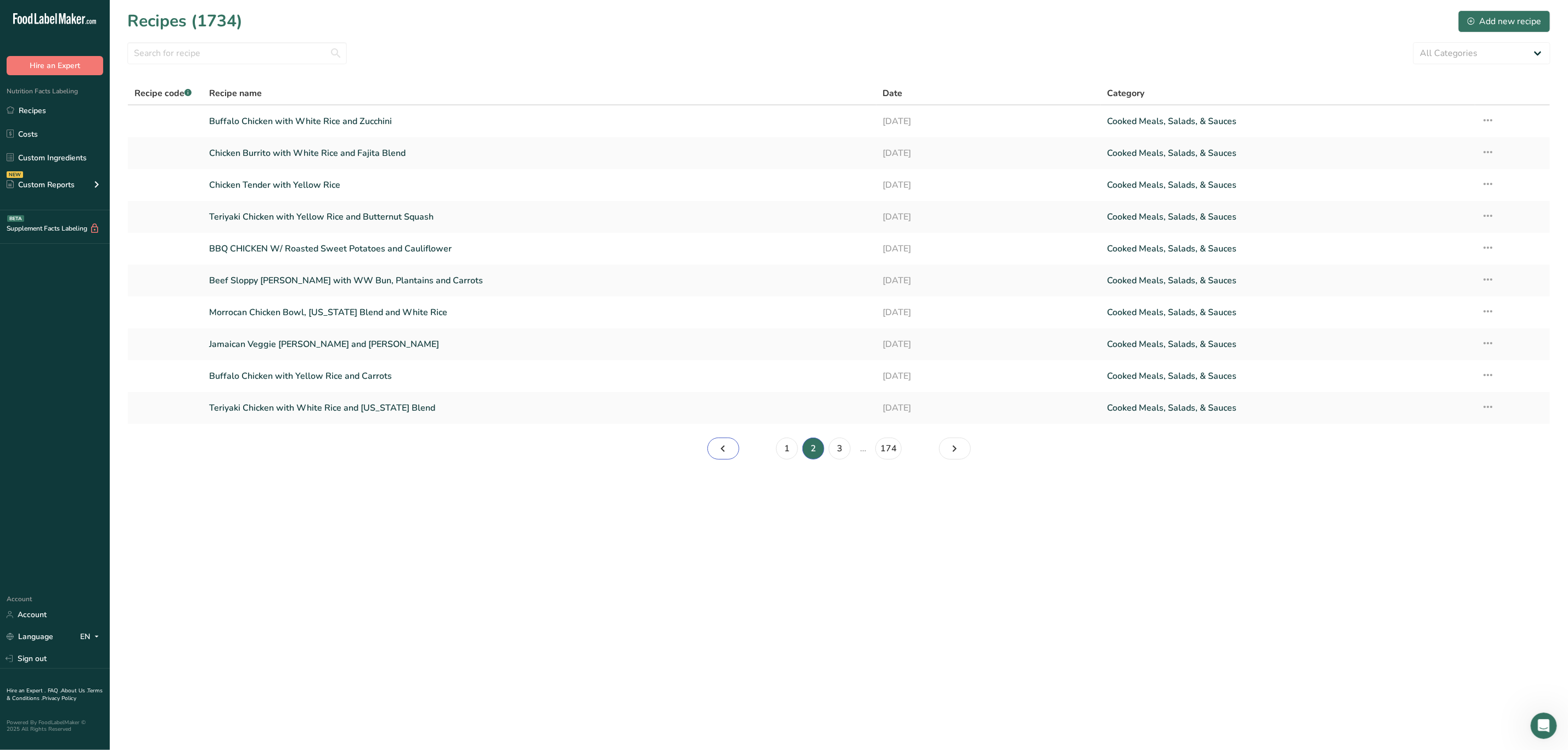
click at [720, 449] on icon "Page 1." at bounding box center [724, 448] width 13 height 19
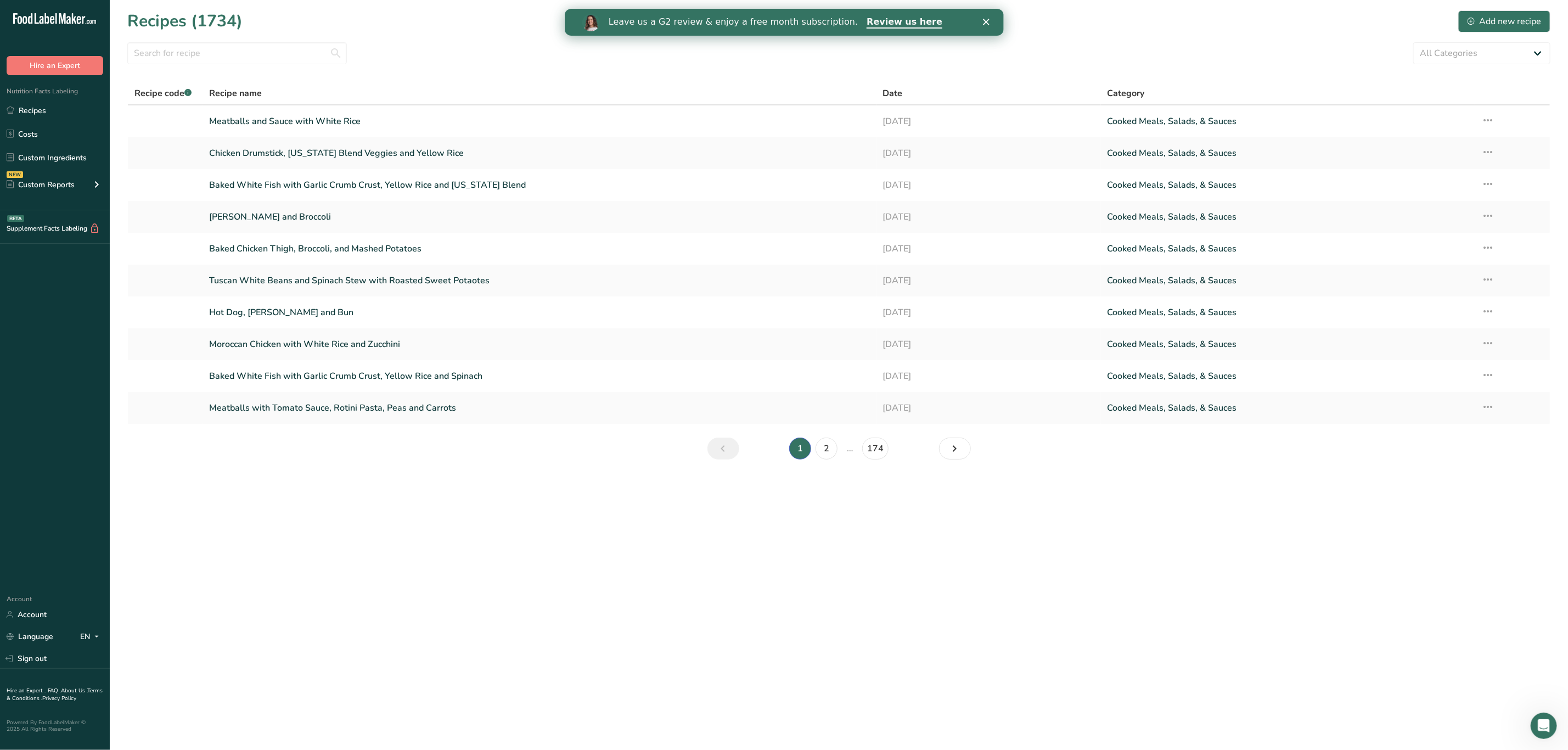
click at [985, 26] on div "Leave us a G2 review & enjoy a free month subscription. Review us here" at bounding box center [783, 23] width 439 height 19
